Goal: Navigation & Orientation: Find specific page/section

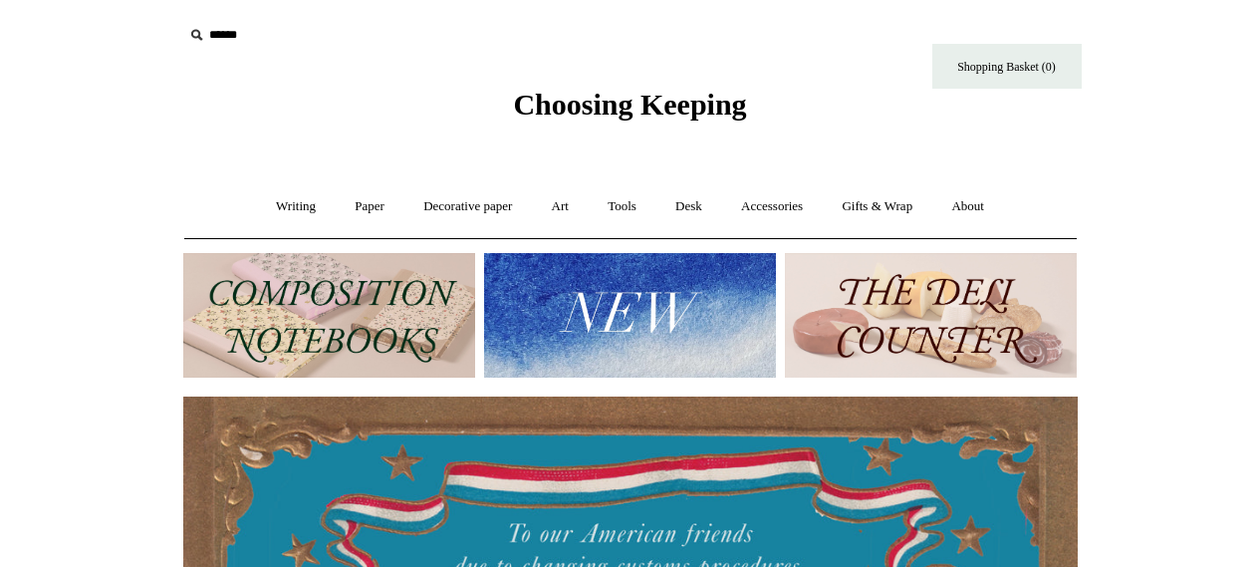
click at [285, 213] on link "Writing +" at bounding box center [296, 206] width 76 height 53
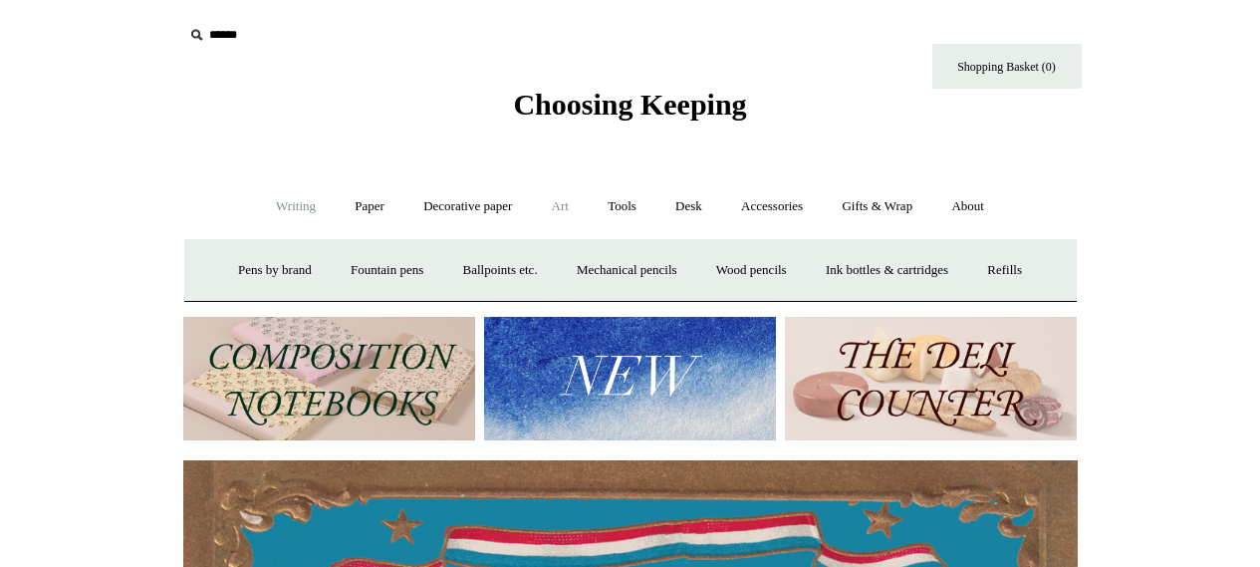
click at [563, 208] on link "Art +" at bounding box center [560, 206] width 53 height 53
click at [305, 275] on link "Watercolour & Paint" at bounding box center [266, 270] width 142 height 53
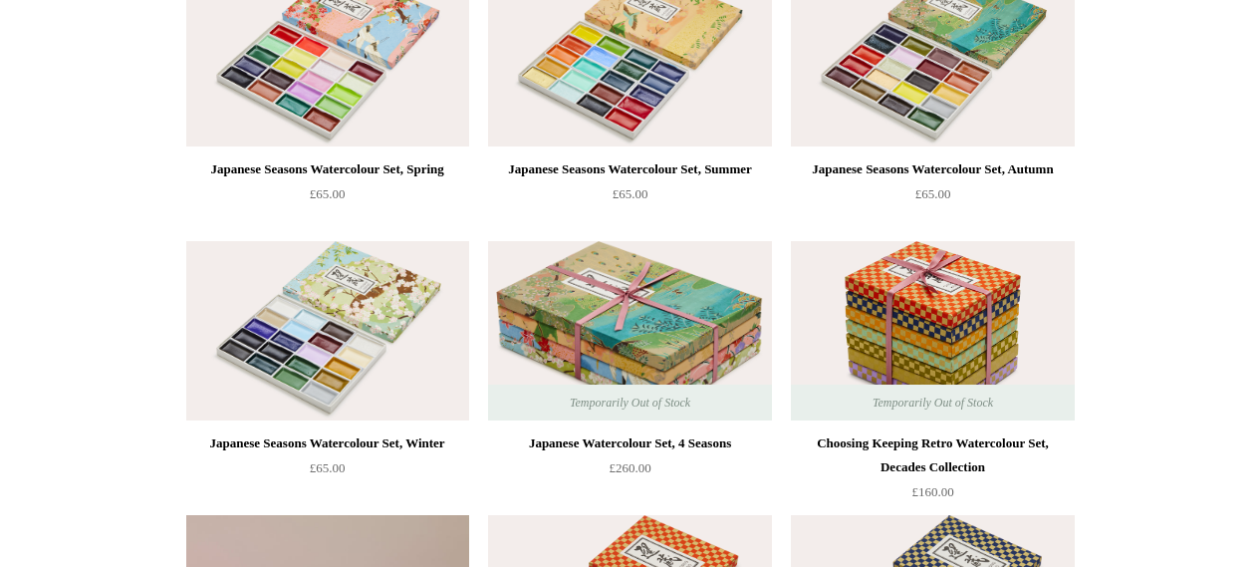
scroll to position [299, 0]
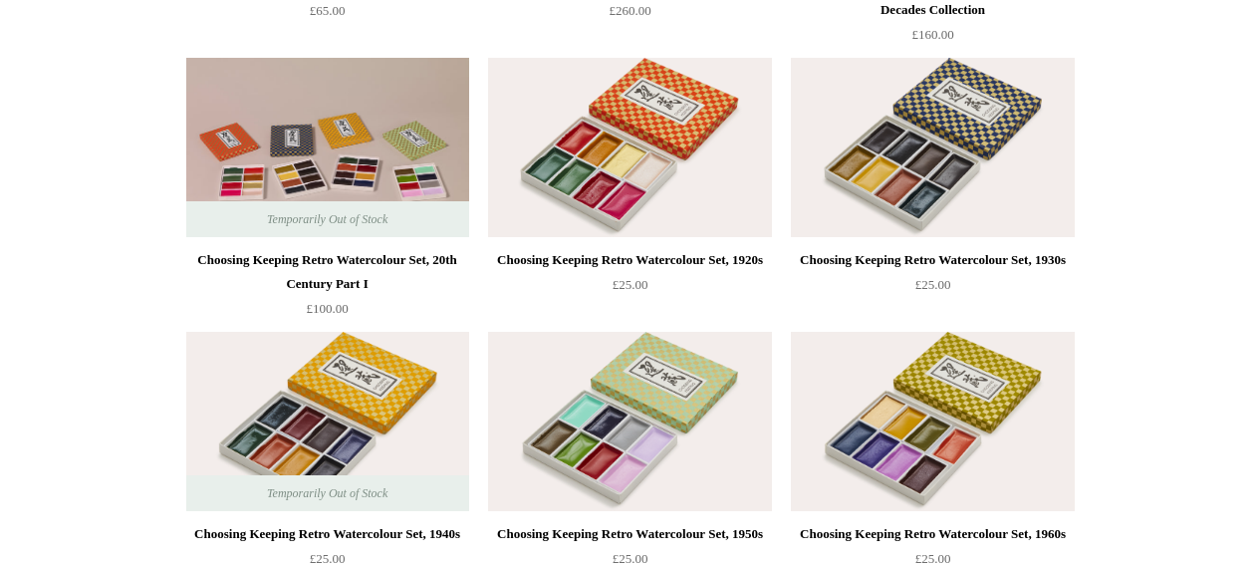
scroll to position [797, 0]
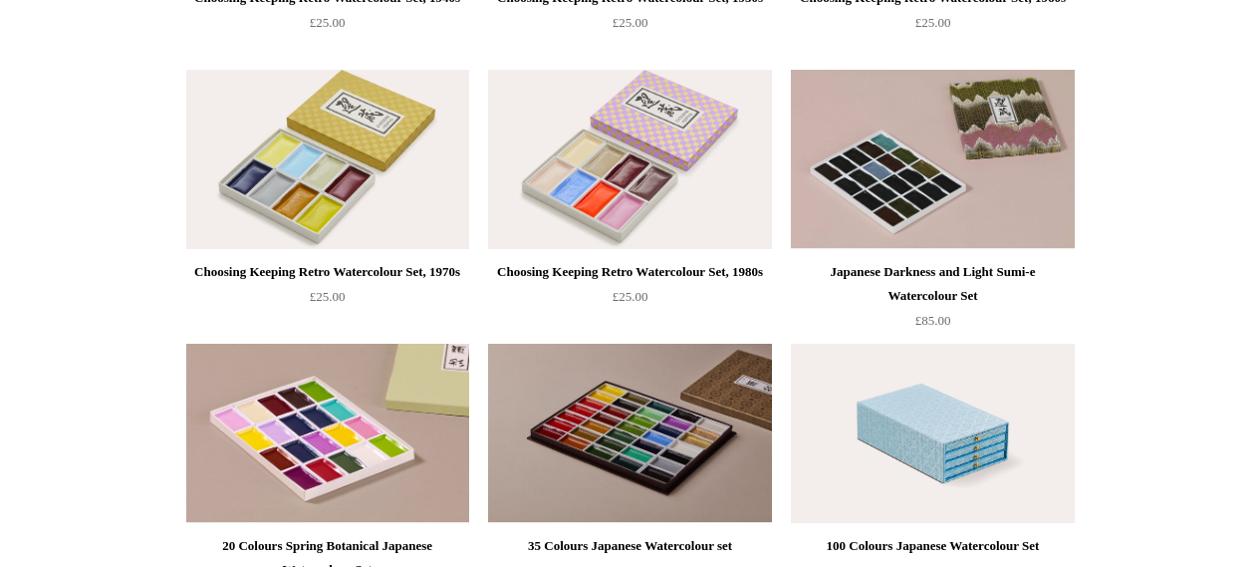
scroll to position [1295, 0]
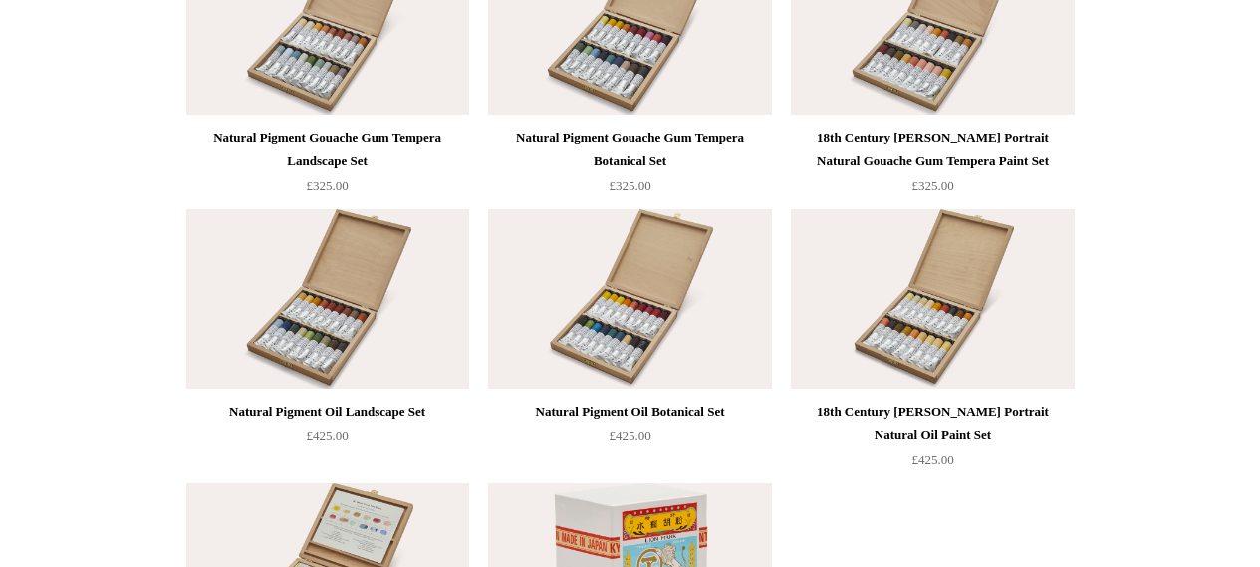
scroll to position [4398, 0]
